Goal: Find contact information: Find contact information

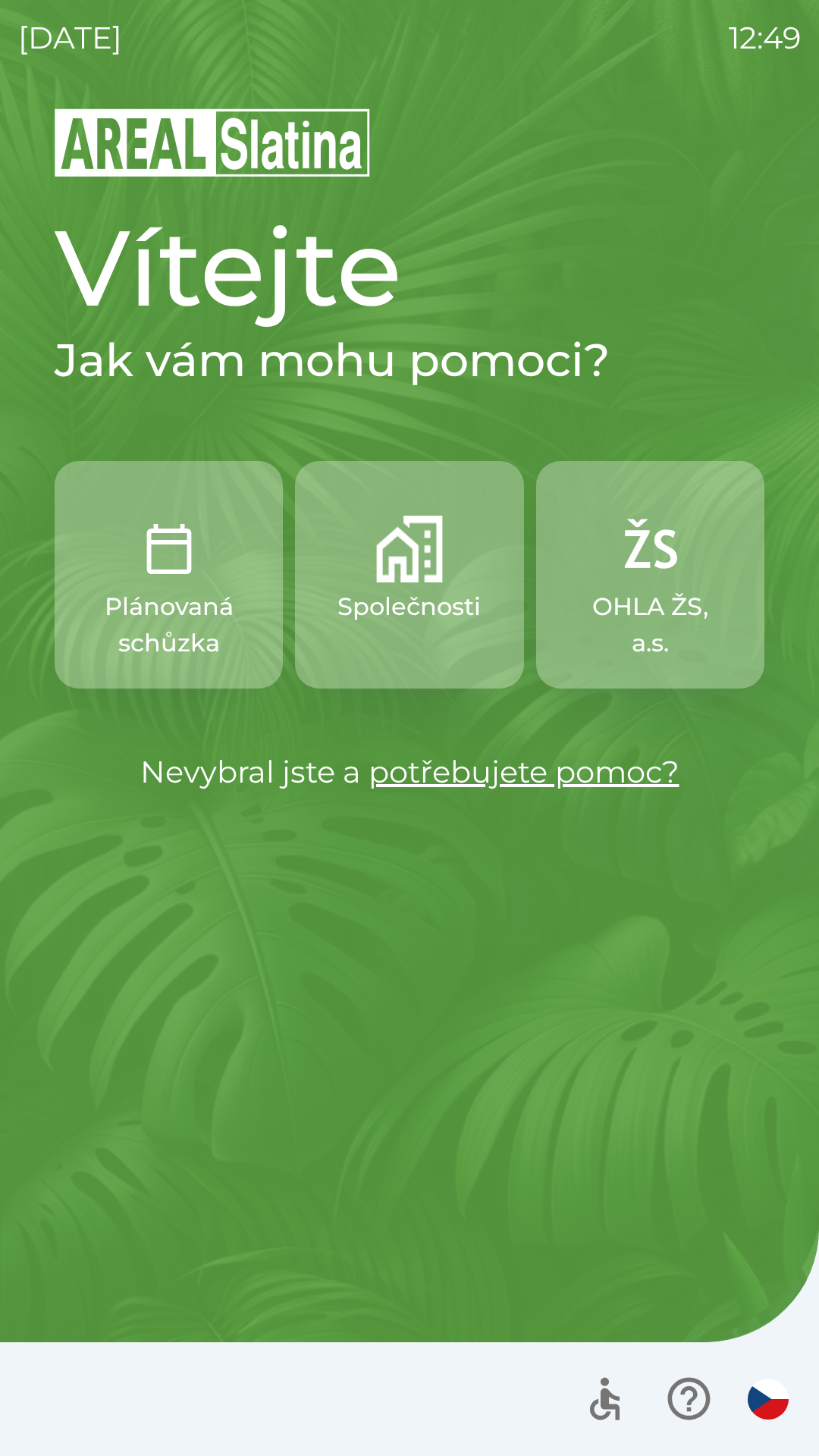
click at [764, 1394] on img "button" at bounding box center [768, 1399] width 41 height 41
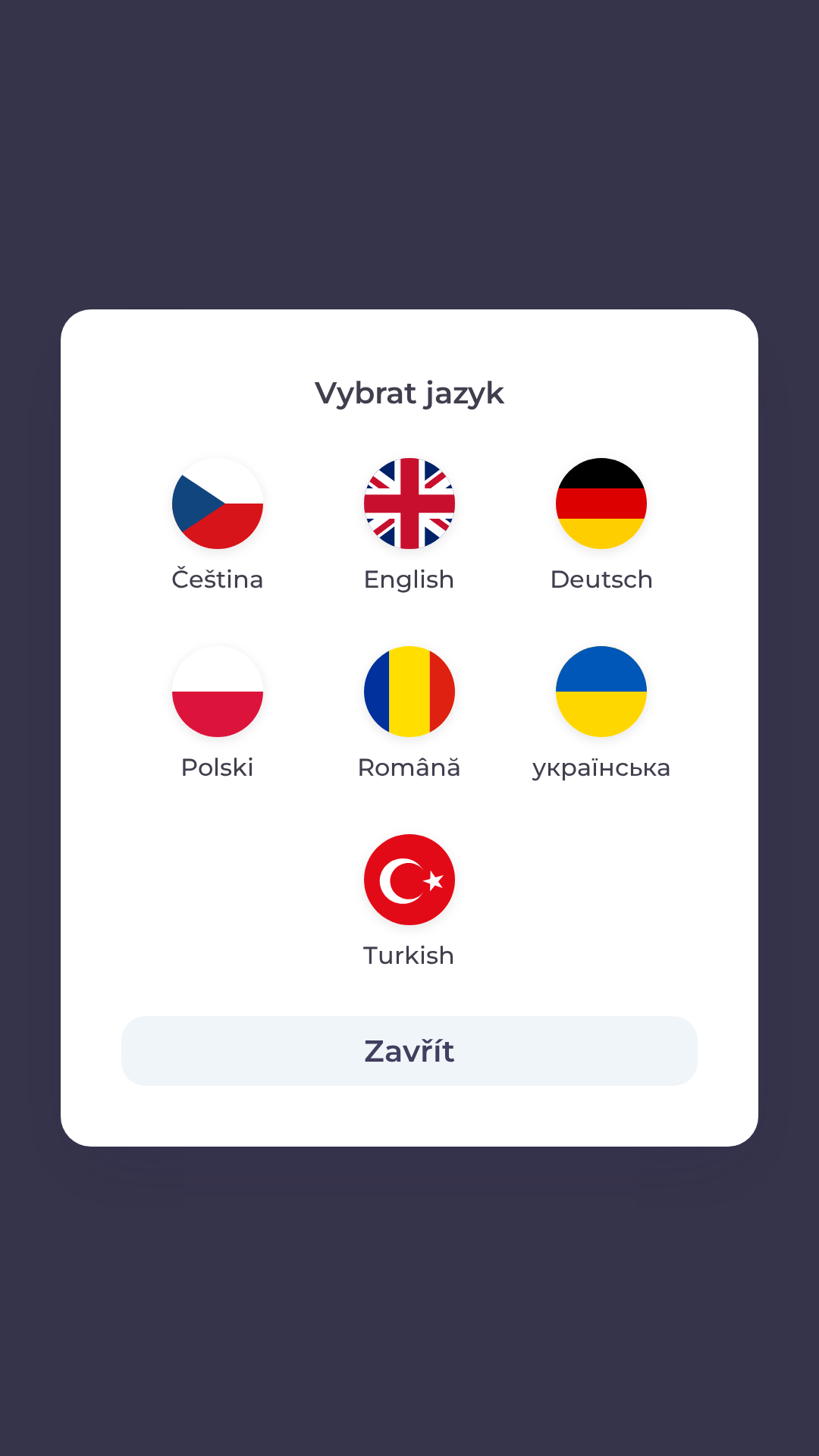
click at [403, 505] on img "button" at bounding box center [410, 504] width 91 height 91
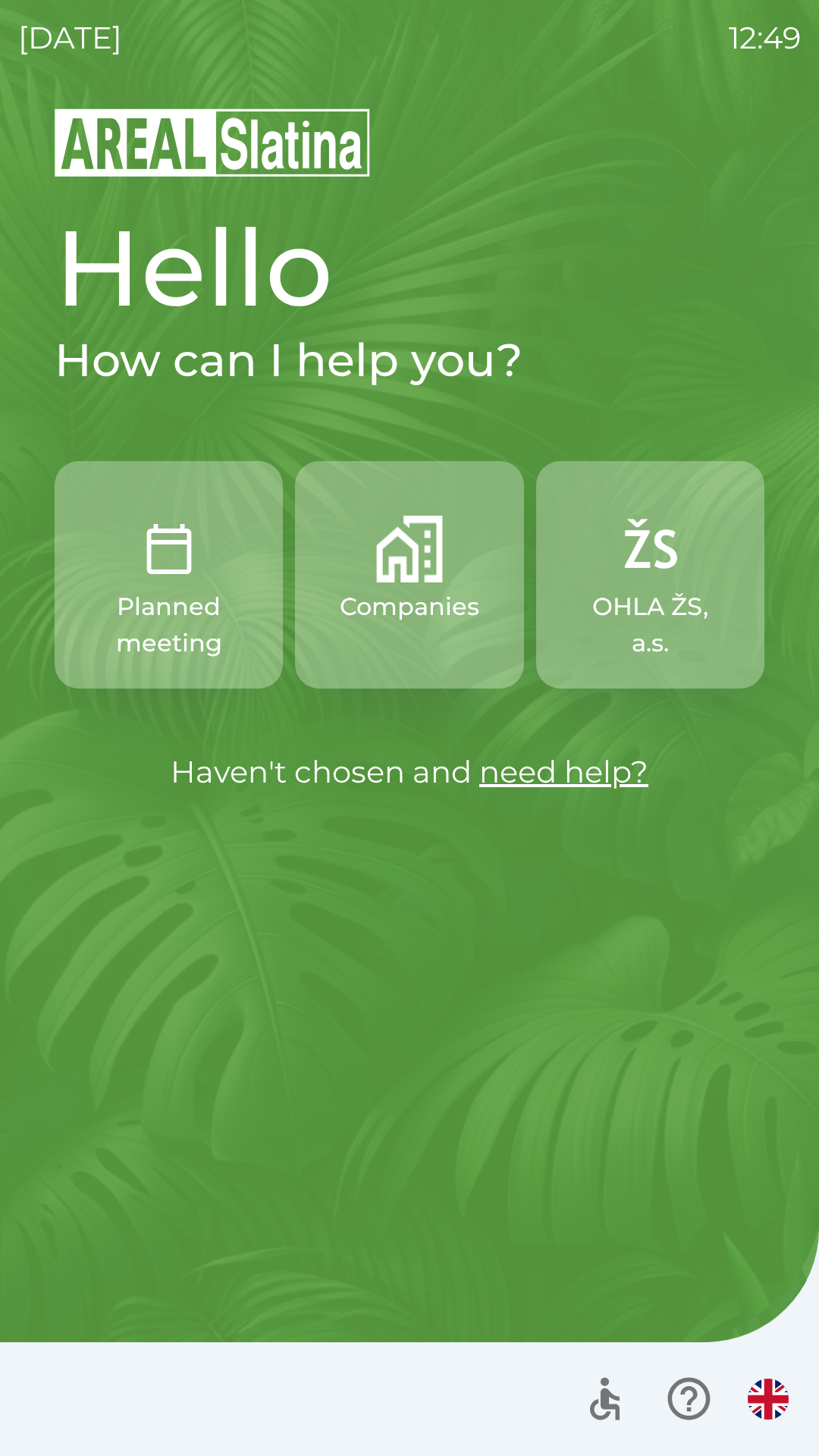
click at [162, 606] on p "Planned meeting" at bounding box center [169, 625] width 155 height 73
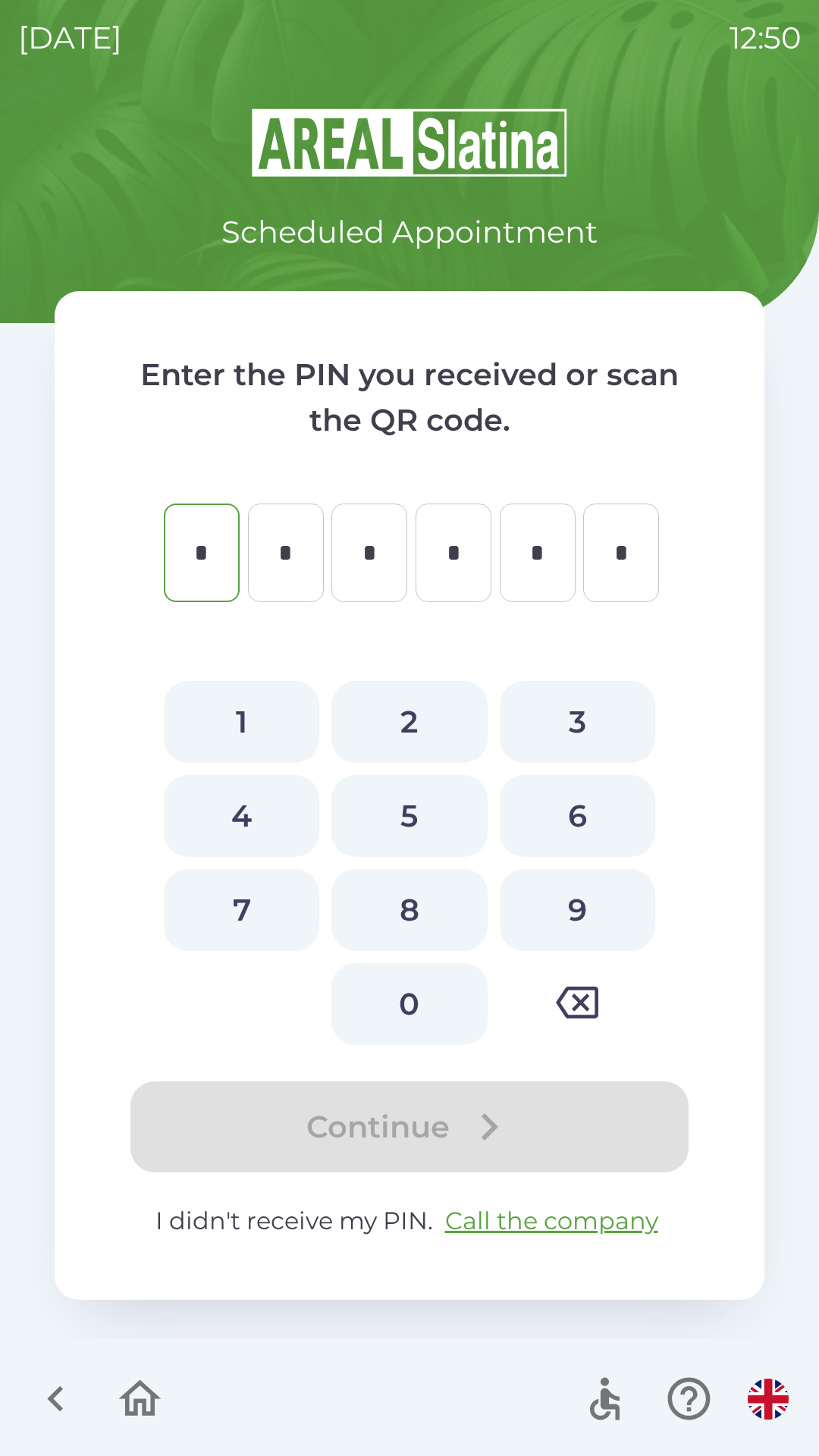
click at [58, 1394] on icon "button" at bounding box center [55, 1399] width 16 height 25
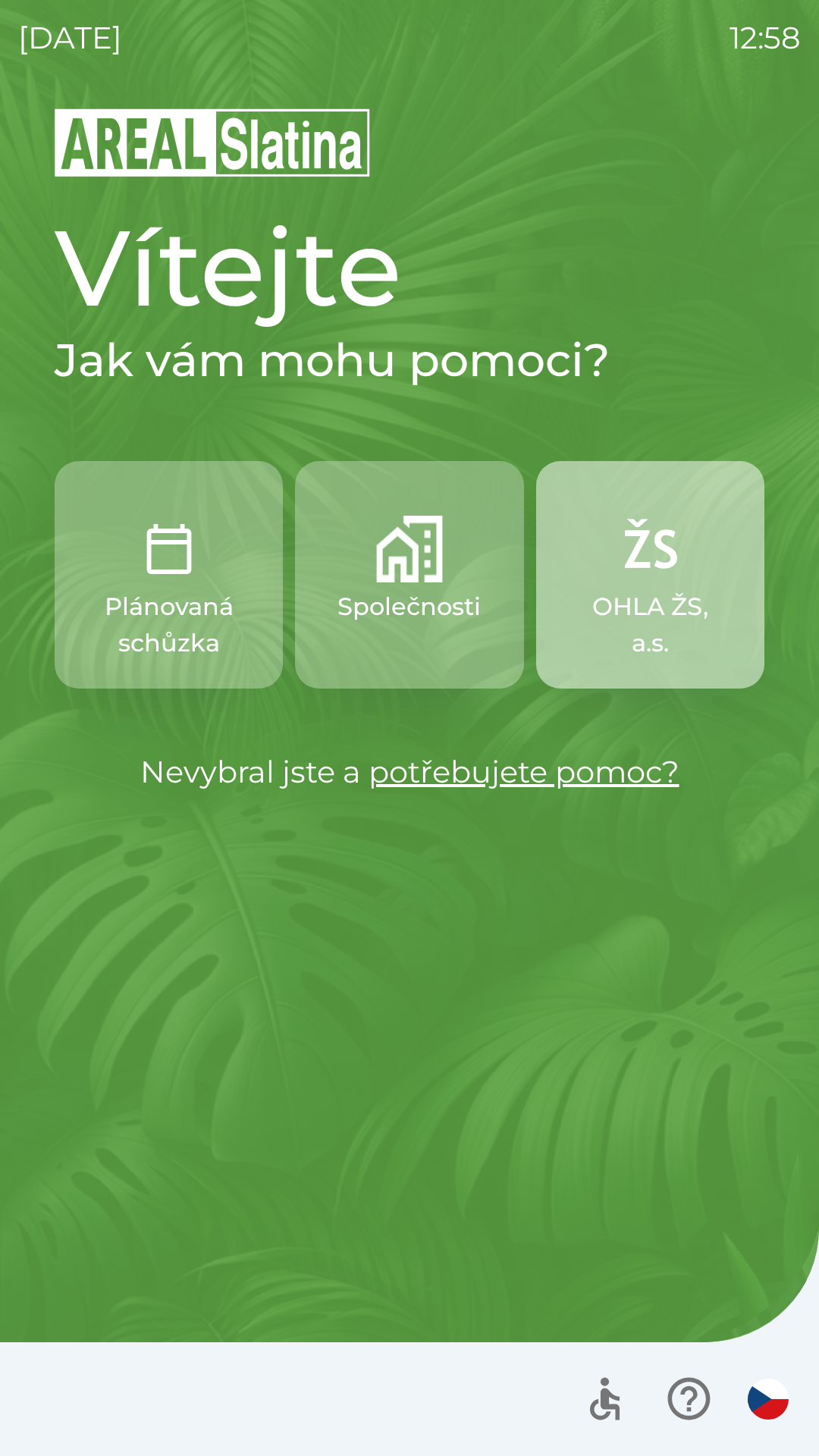
click at [630, 591] on p "OHLA ŽS, a.s." at bounding box center [650, 625] width 155 height 73
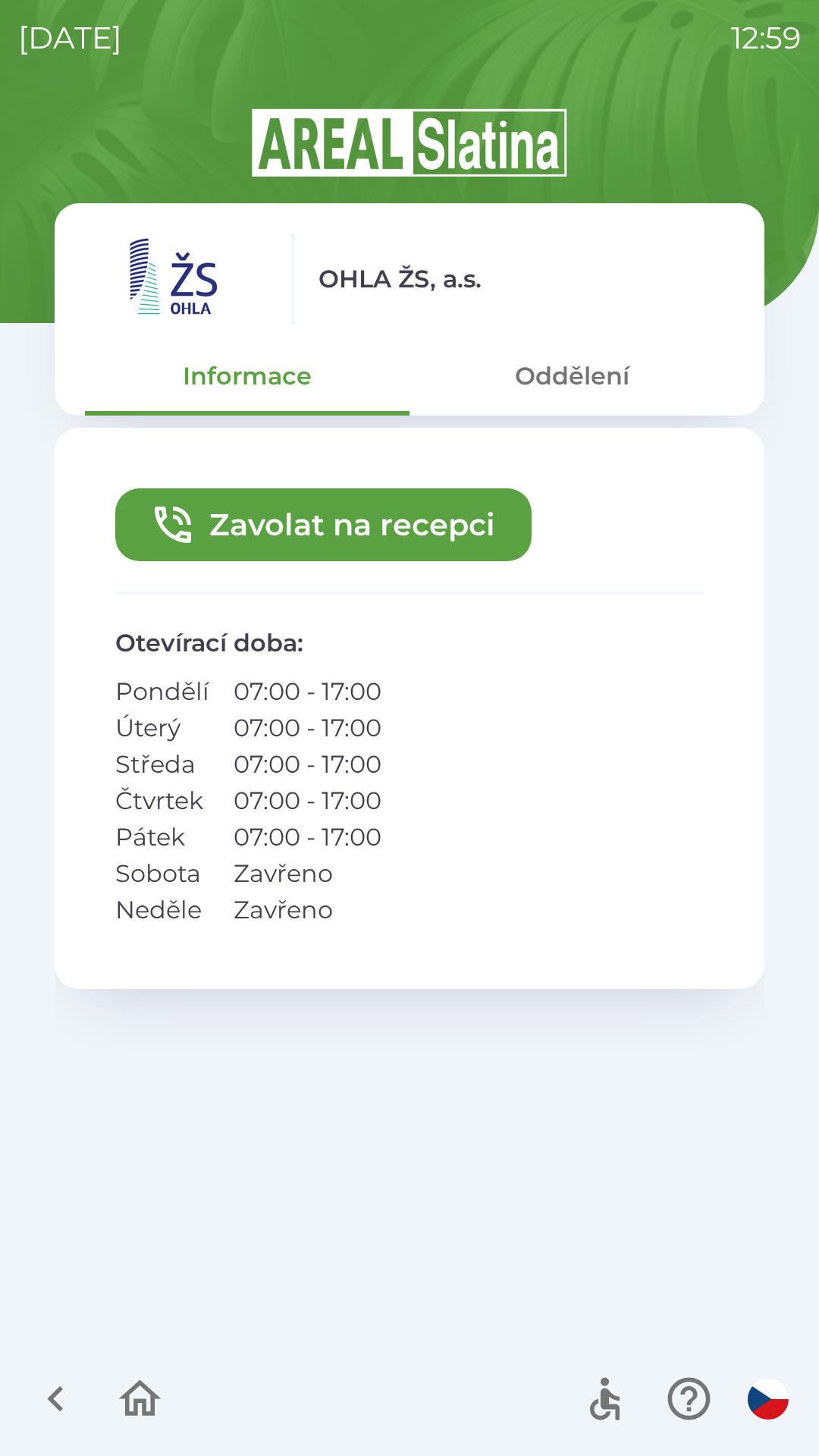
click at [87, 133] on img at bounding box center [409, 142] width 710 height 73
click at [243, 384] on button "Informace" at bounding box center [248, 376] width 325 height 54
click at [413, 247] on div "OHLA ŽS, a.s." at bounding box center [410, 279] width 650 height 91
click at [634, 82] on div "[DATE] 12:59 OHLA ŽS, a.s. Informace Oddělení Zavolat na recepci Otevírací doba…" at bounding box center [409, 728] width 819 height 1456
click at [71, 1397] on icon "button" at bounding box center [56, 1399] width 51 height 51
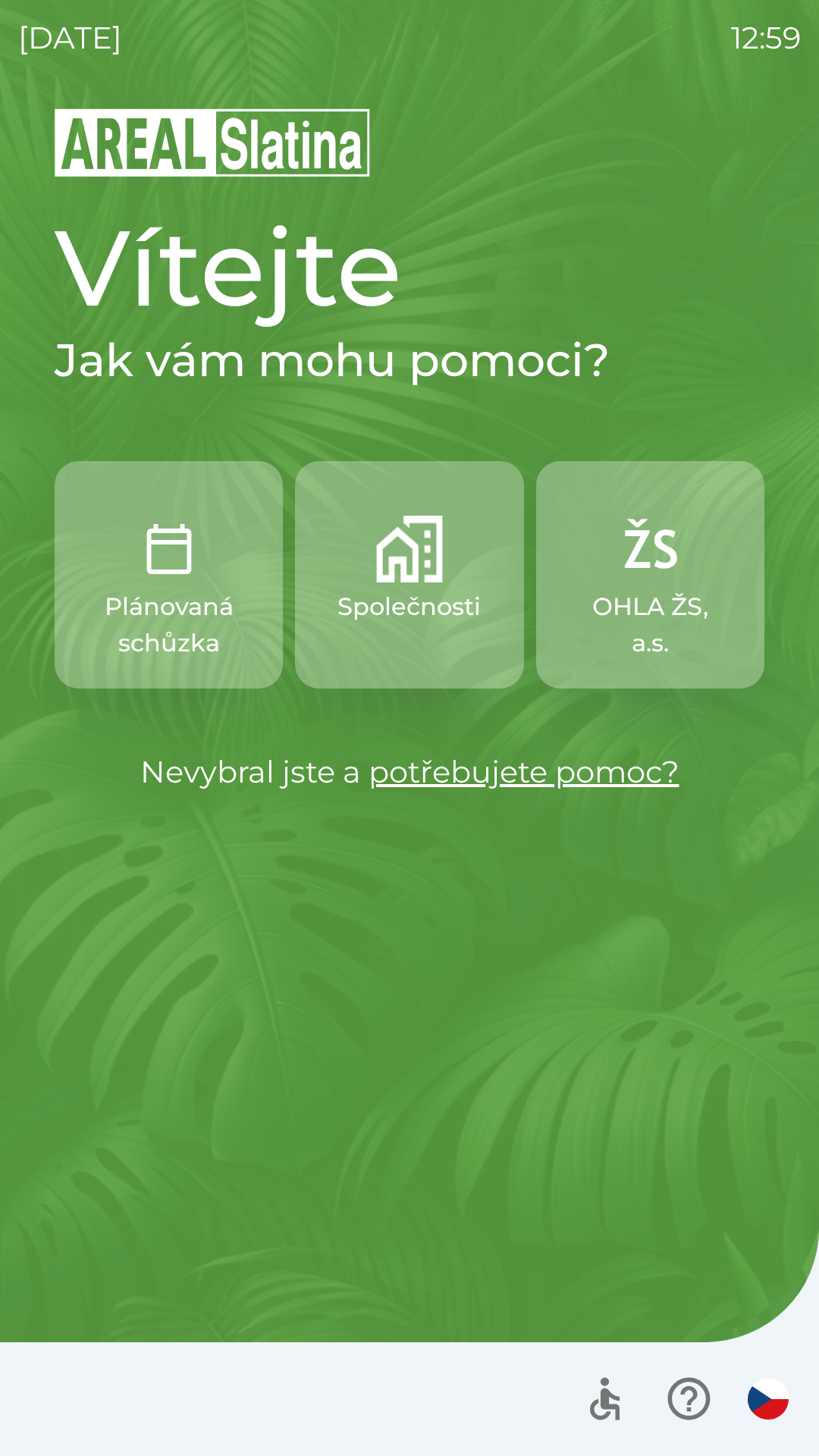
click at [679, 1378] on icon "button" at bounding box center [689, 1399] width 51 height 51
click at [665, 557] on img "button" at bounding box center [650, 549] width 67 height 67
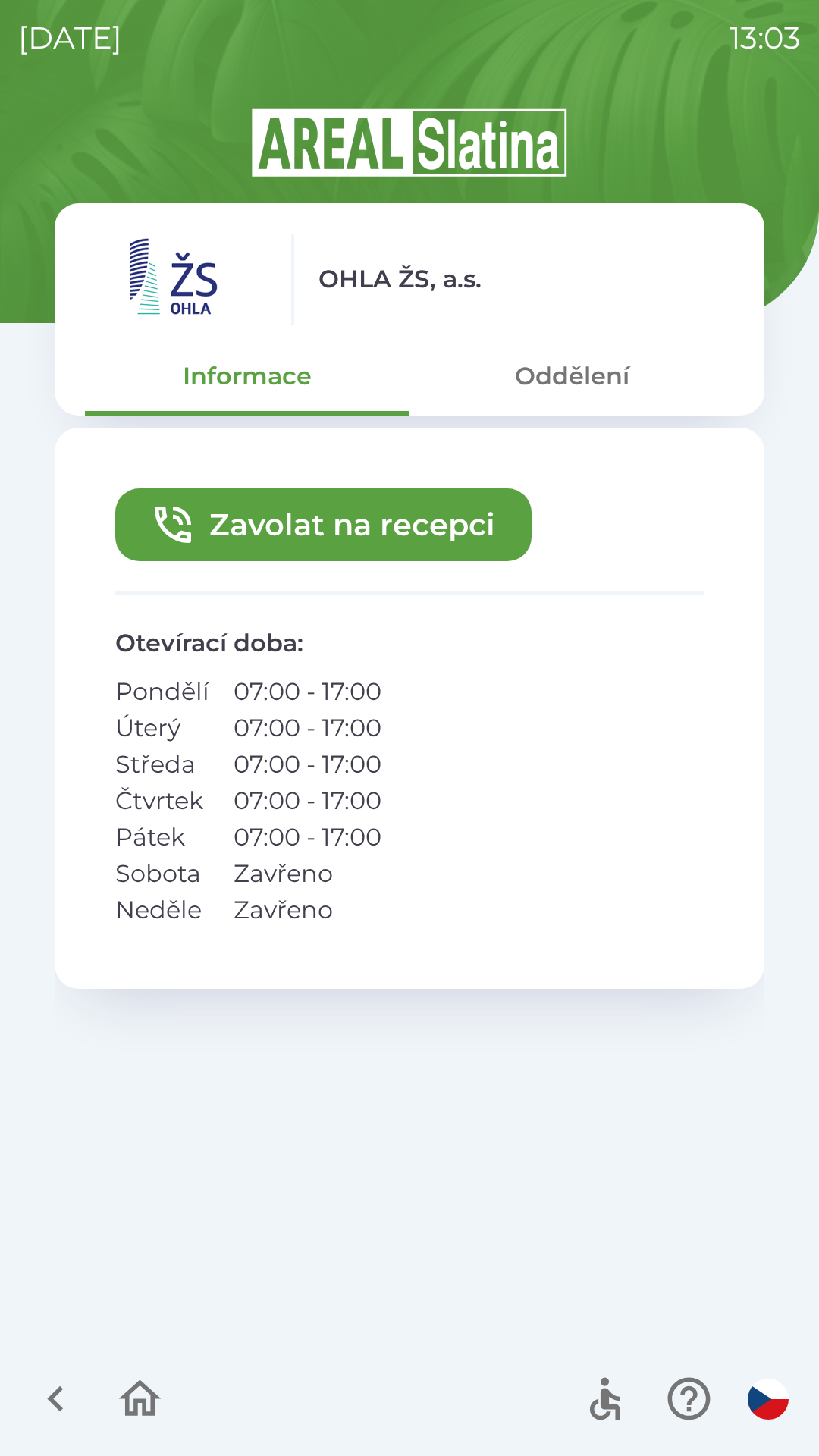
click at [416, 506] on button "Zavolat na recepci" at bounding box center [323, 524] width 416 height 73
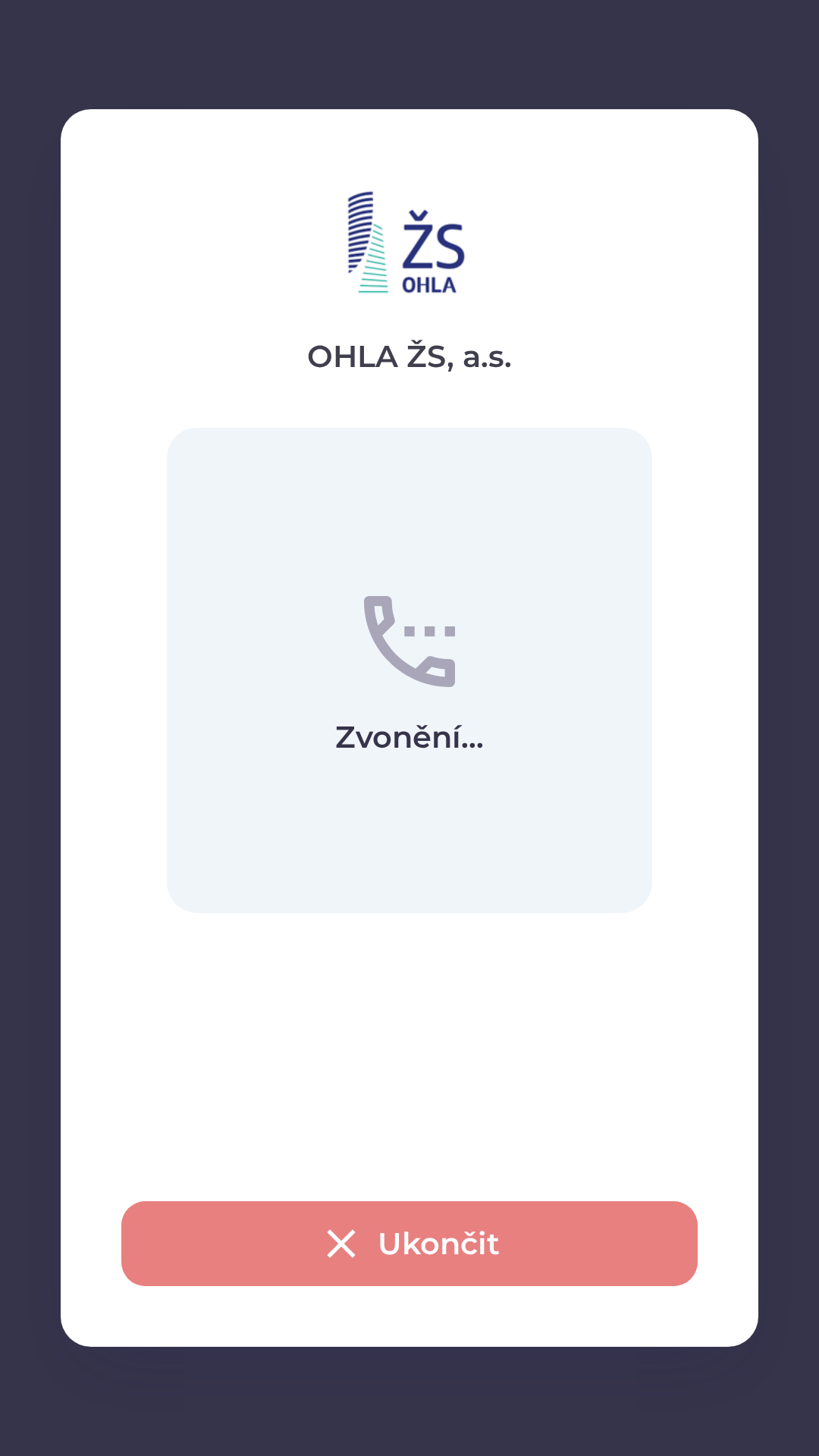
click at [490, 1237] on button "Ukončit" at bounding box center [409, 1244] width 577 height 85
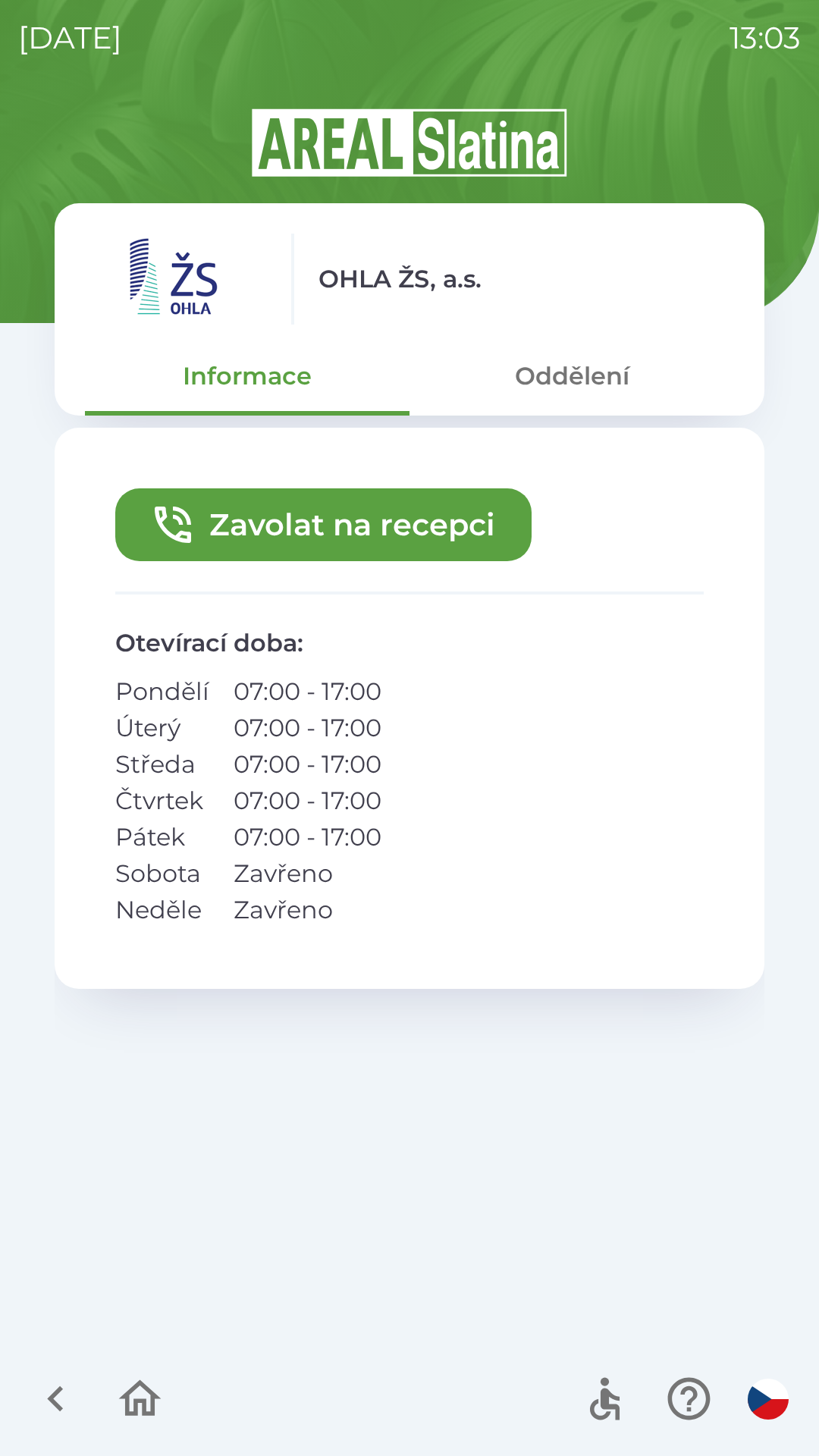
click at [47, 1375] on icon "button" at bounding box center [56, 1399] width 51 height 51
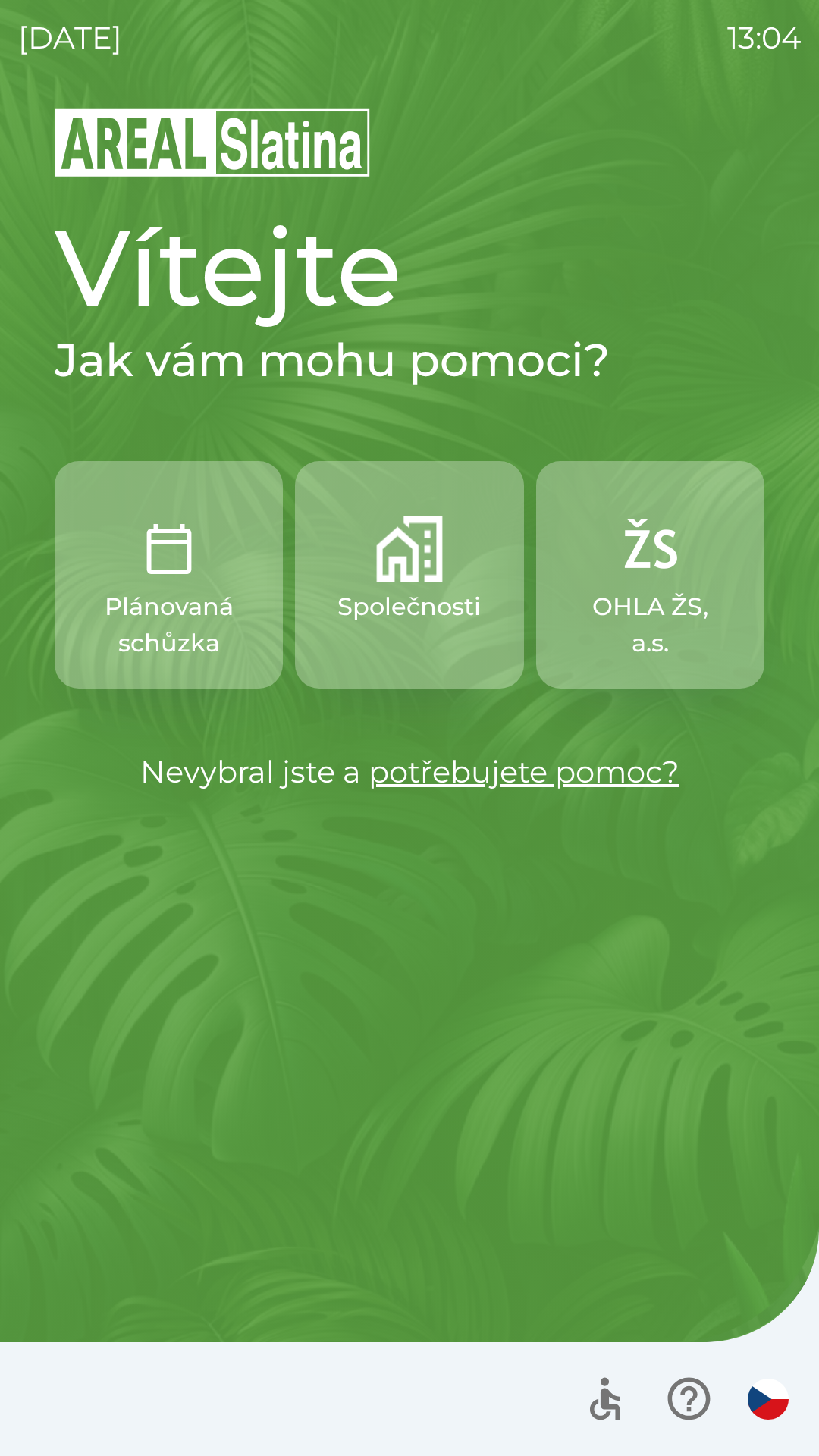
click at [426, 620] on p "Společnosti" at bounding box center [409, 606] width 143 height 36
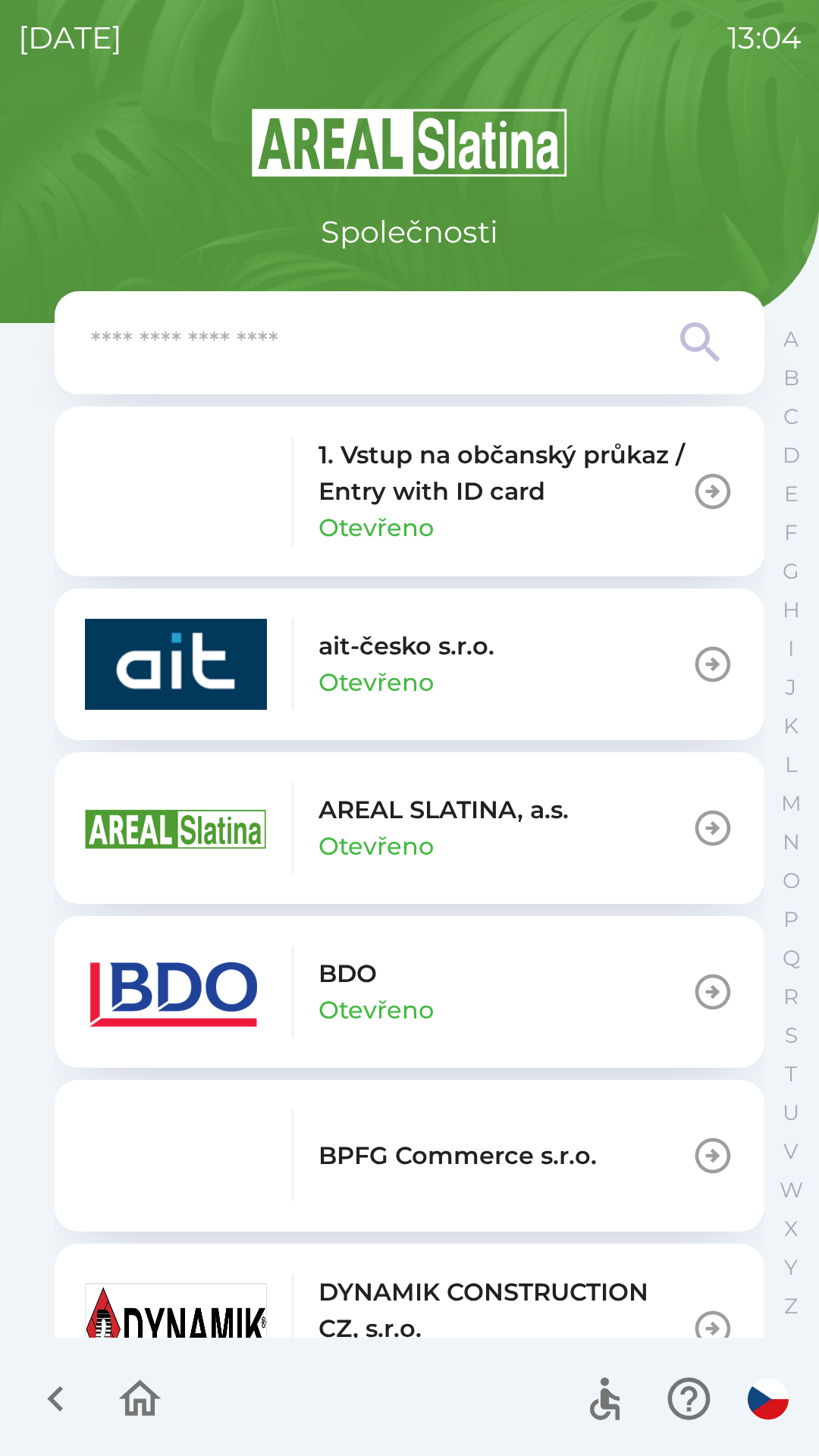
click at [58, 1402] on icon "button" at bounding box center [56, 1399] width 51 height 51
